Goal: Task Accomplishment & Management: Use online tool/utility

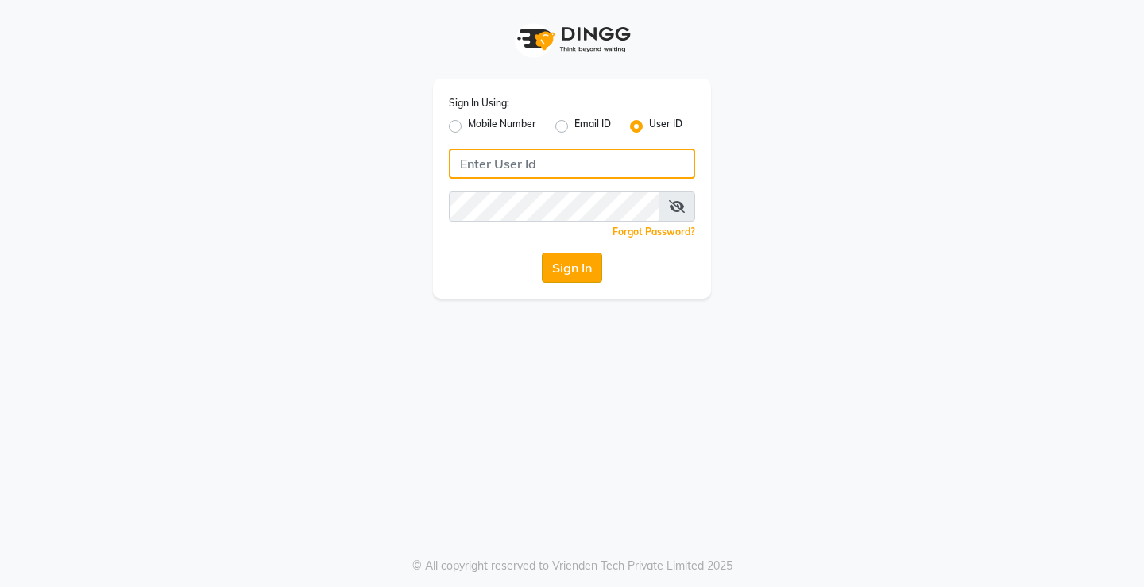
type input "[PERSON_NAME]@123"
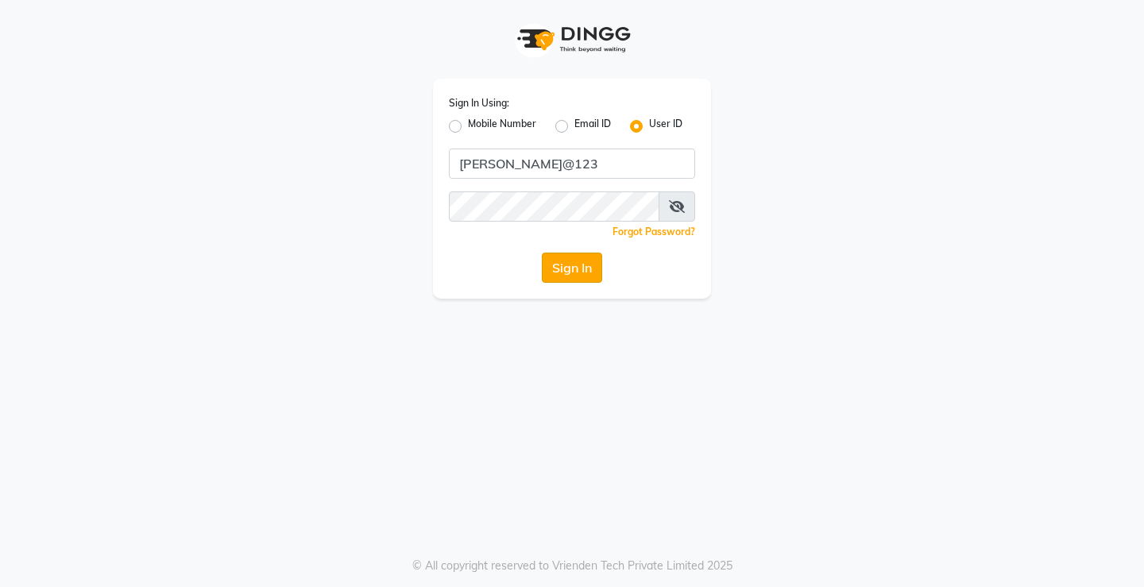
click at [582, 277] on button "Sign In" at bounding box center [572, 268] width 60 height 30
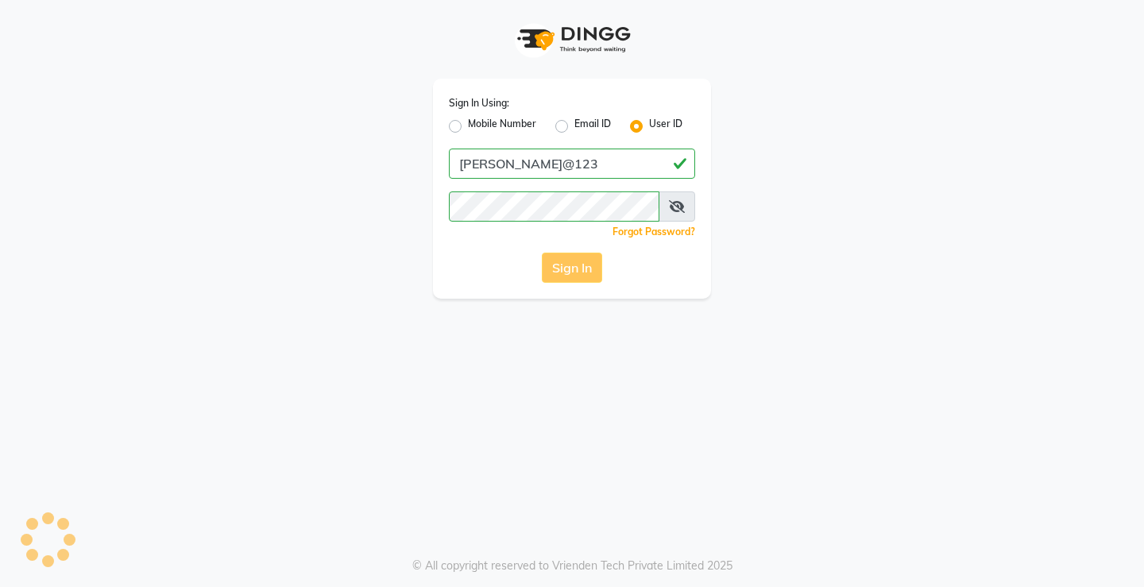
click at [582, 277] on div "Sign In" at bounding box center [572, 268] width 246 height 30
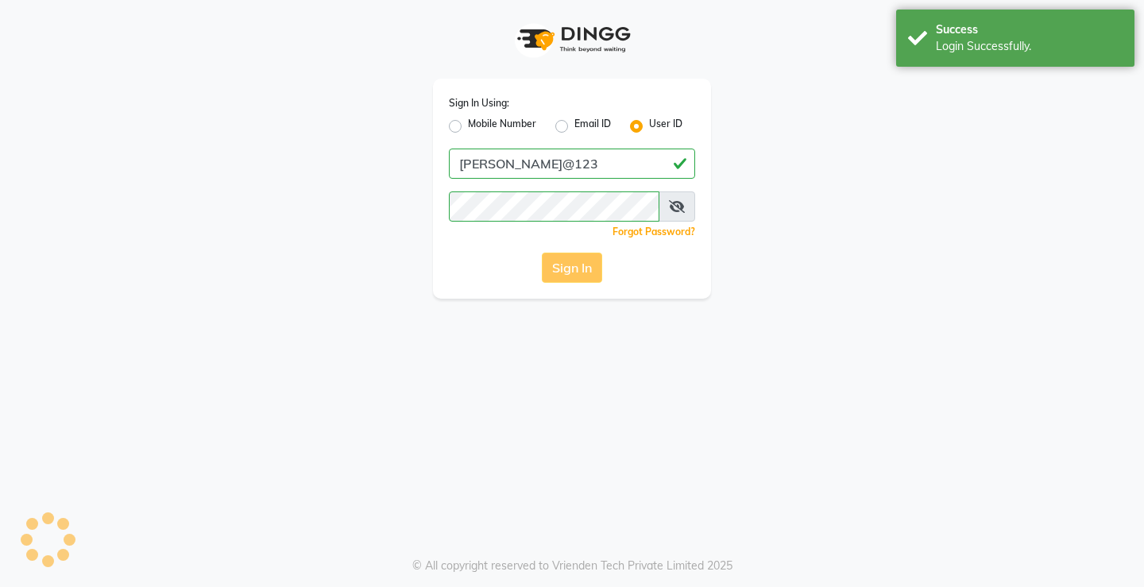
click at [582, 277] on div "Sign In" at bounding box center [572, 268] width 246 height 30
click at [1030, 58] on div "Success Login Successfully." at bounding box center [1015, 38] width 238 height 57
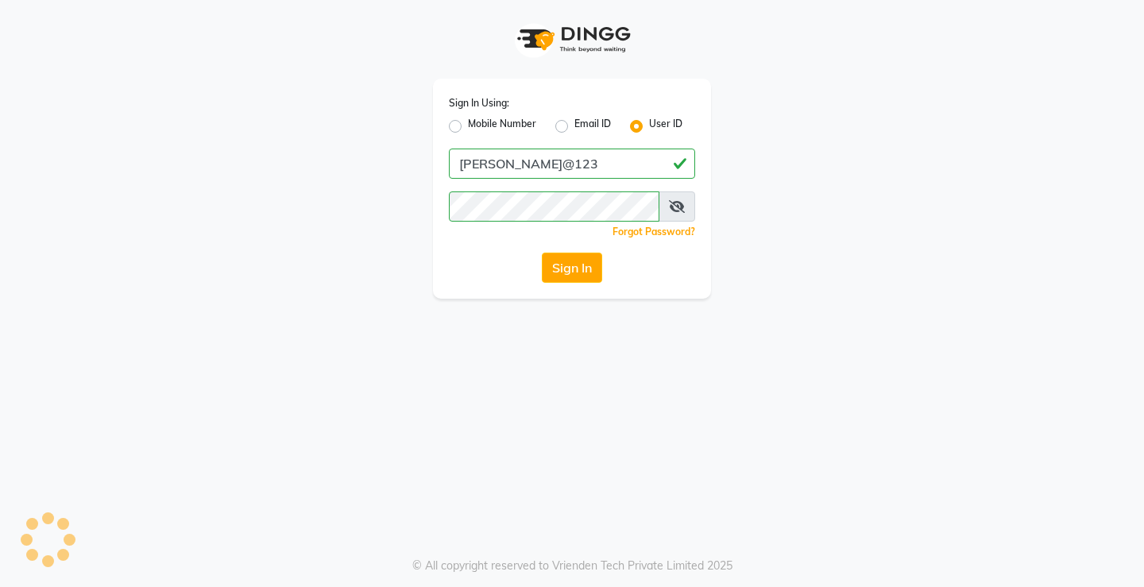
click at [585, 288] on div "Sign In Using: Mobile Number Email ID User ID [PERSON_NAME]@123 Remember me For…" at bounding box center [572, 189] width 278 height 220
click at [578, 282] on button "Sign In" at bounding box center [572, 268] width 60 height 30
click at [578, 282] on div "Sign In" at bounding box center [572, 268] width 246 height 30
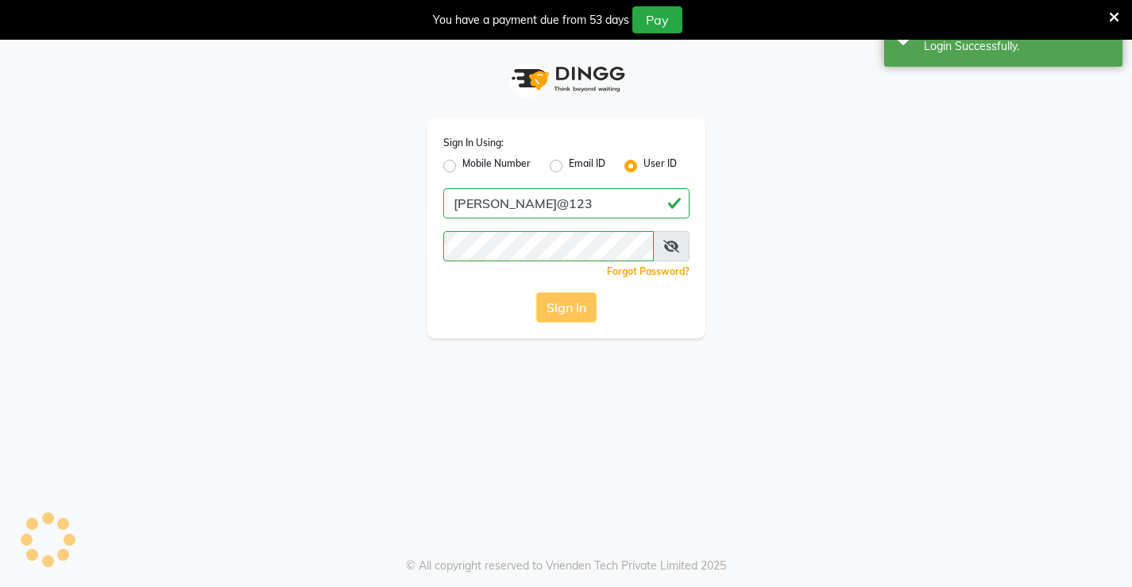
click at [572, 322] on div "Sign In" at bounding box center [566, 307] width 246 height 30
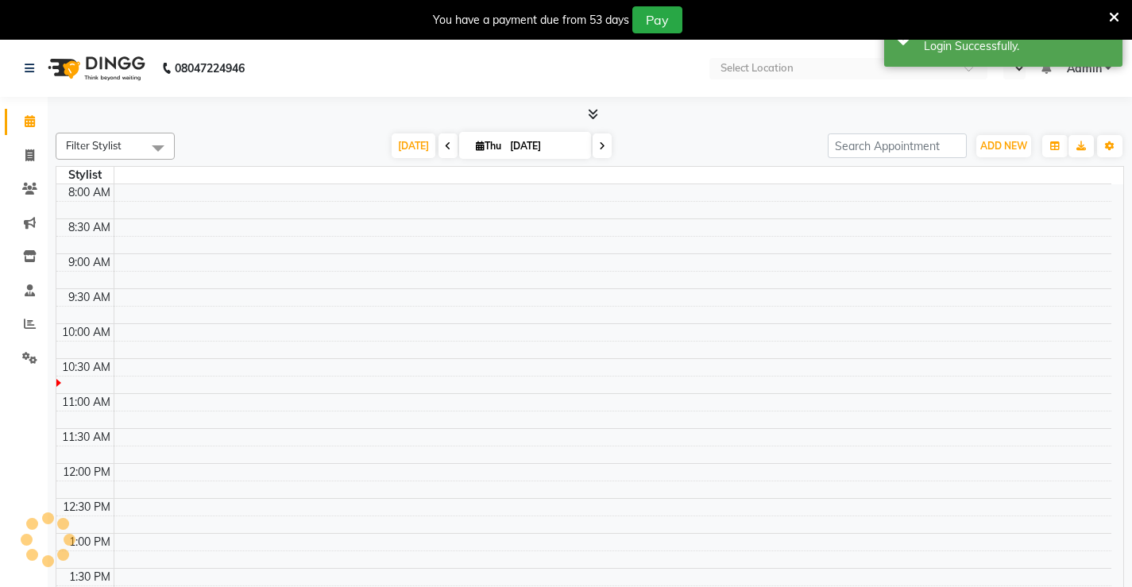
click at [570, 317] on td at bounding box center [613, 314] width 998 height 17
select select "en"
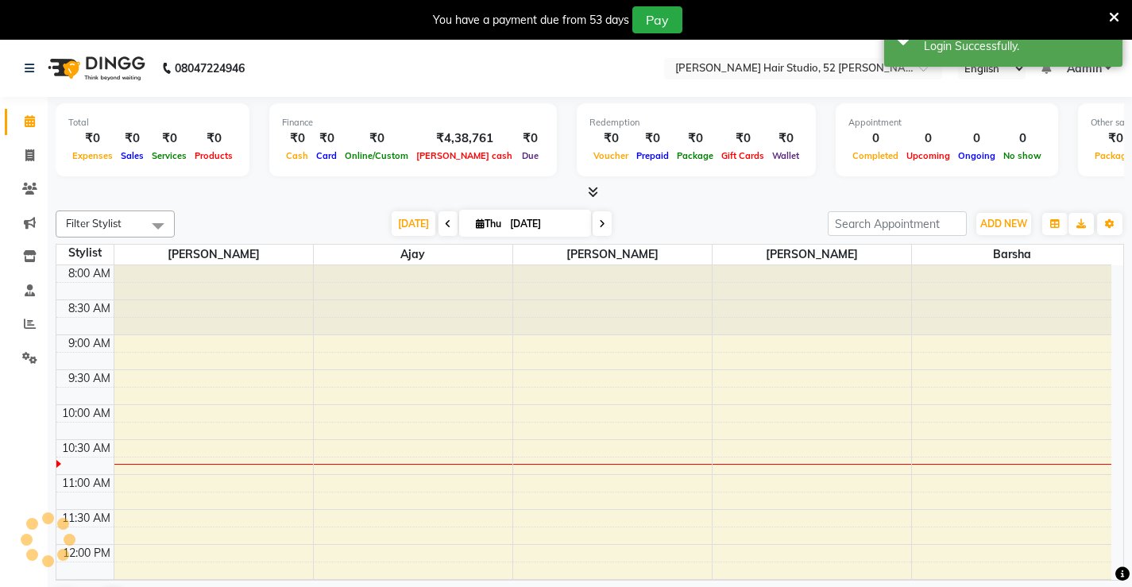
scroll to position [141, 0]
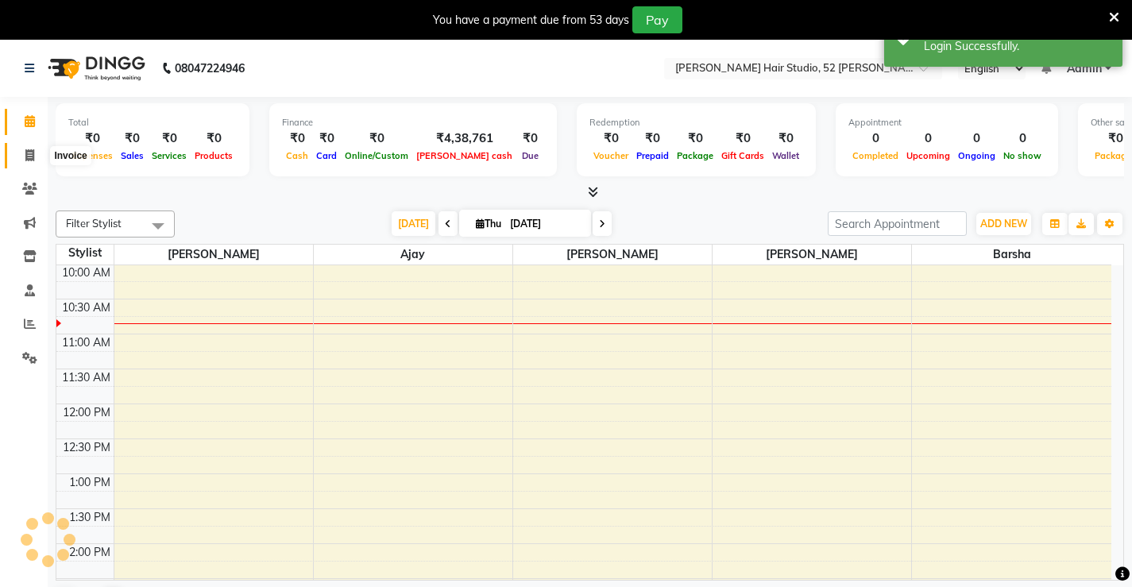
click at [33, 155] on icon at bounding box center [29, 155] width 9 height 12
select select "service"
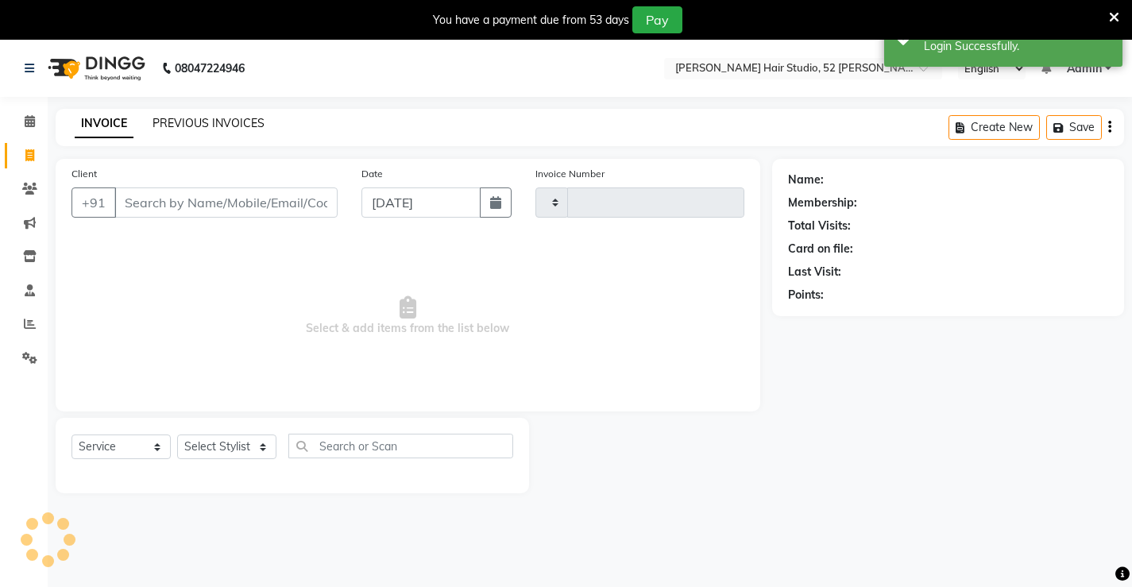
click at [253, 121] on link "PREVIOUS INVOICES" at bounding box center [209, 123] width 112 height 14
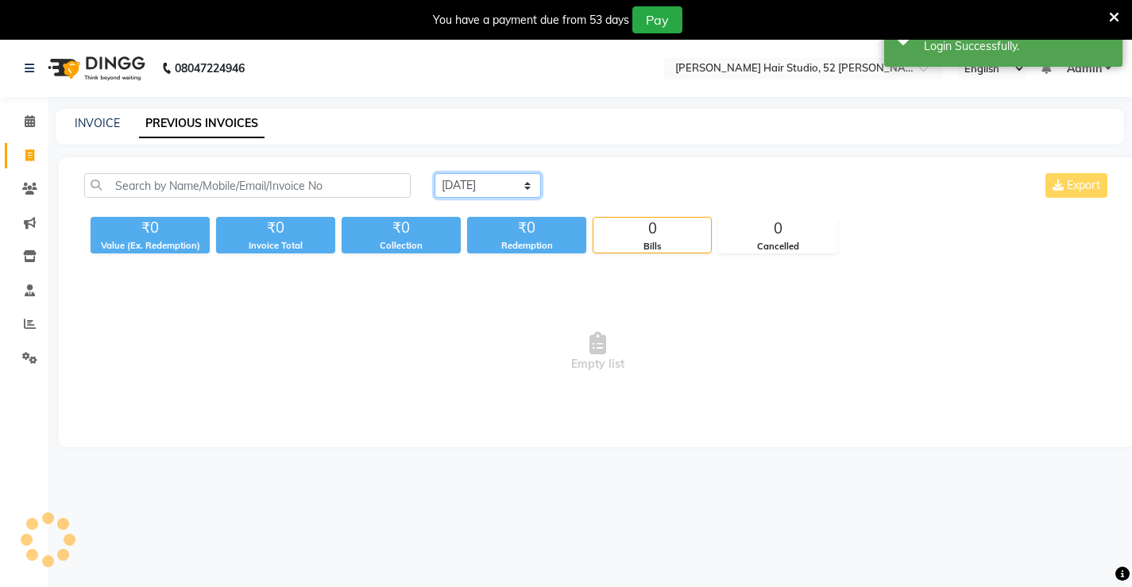
click at [477, 183] on select "[DATE] [DATE] Custom Range" at bounding box center [488, 185] width 106 height 25
select select "[DATE]"
click at [435, 173] on select "[DATE] [DATE] Custom Range" at bounding box center [488, 185] width 106 height 25
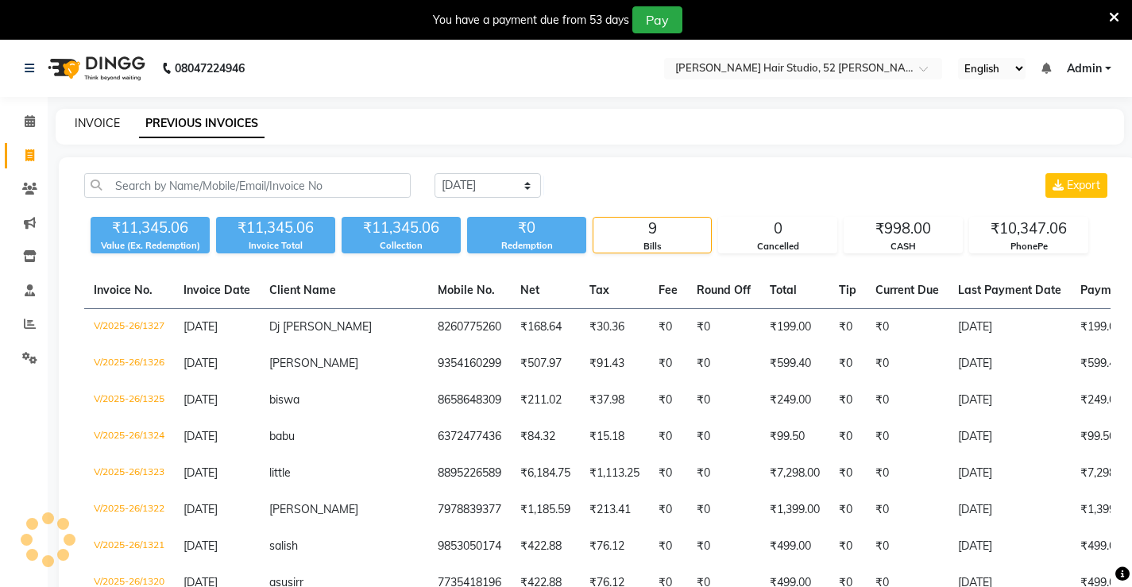
click at [82, 122] on link "INVOICE" at bounding box center [97, 123] width 45 height 14
select select "service"
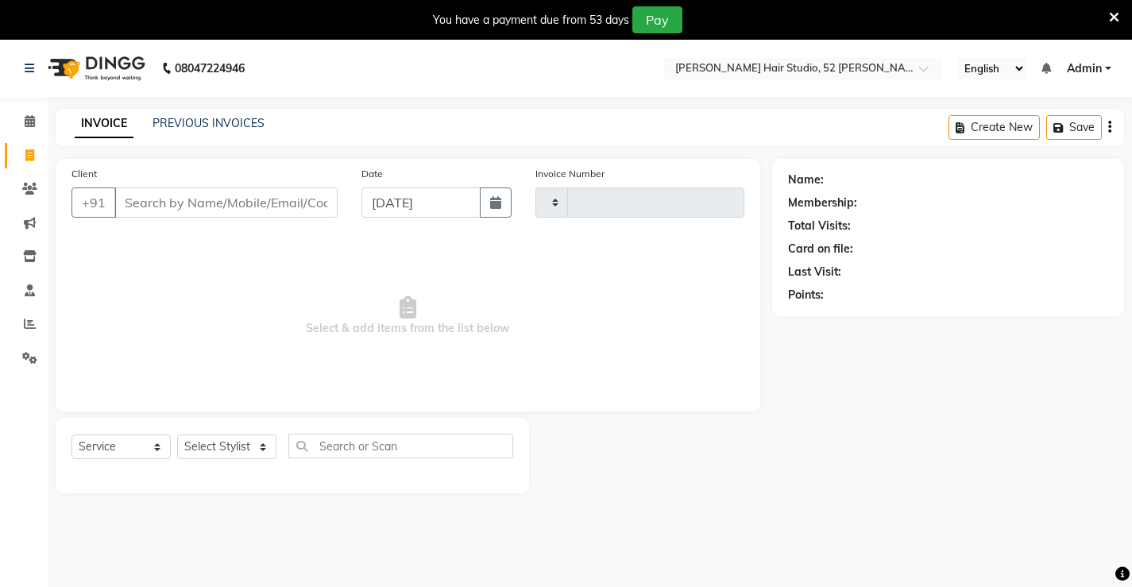
scroll to position [40, 0]
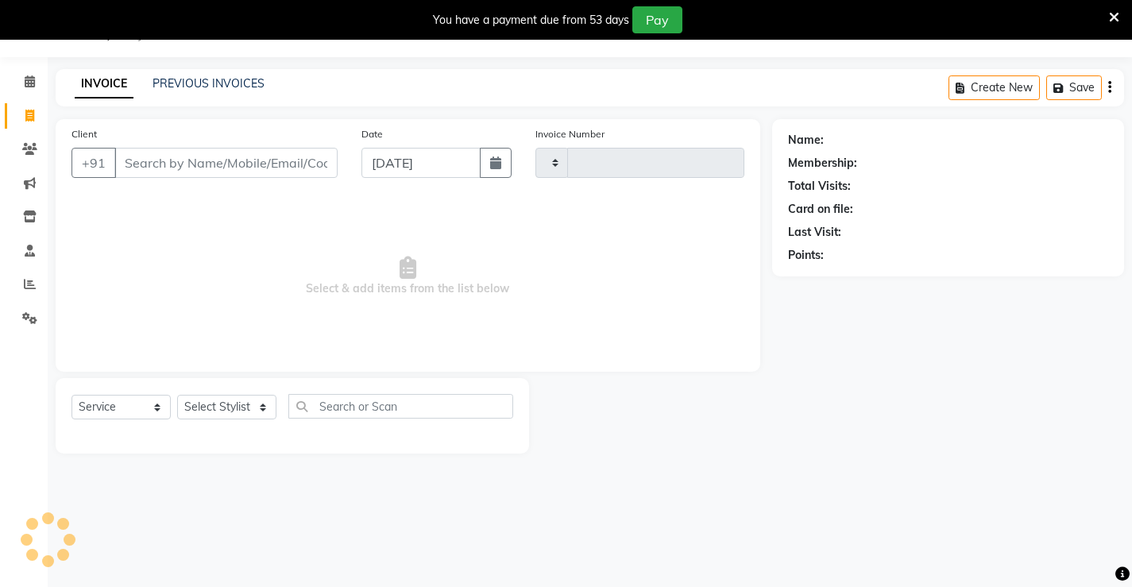
type input "1328"
select select "7705"
